Goal: Find specific page/section: Find specific page/section

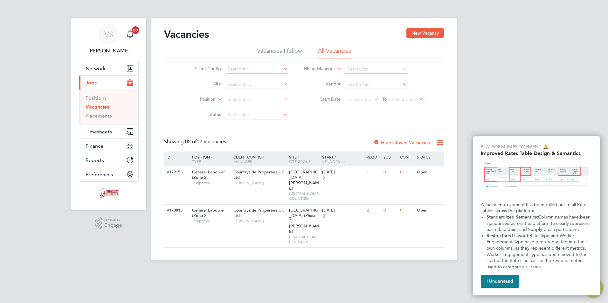
click at [572, 105] on div "VS [PERSON_NAME] Notifications 20 Applications: Network Team Members Businesses…" at bounding box center [304, 135] width 608 height 271
click at [512, 276] on button "I Understand" at bounding box center [500, 281] width 38 height 13
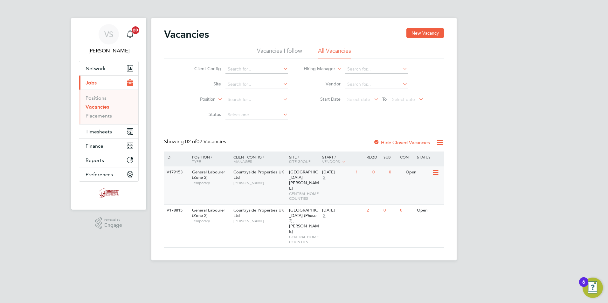
click at [437, 172] on icon at bounding box center [435, 173] width 6 height 8
click at [416, 187] on li "View Details" at bounding box center [420, 187] width 37 height 9
